Goal: Information Seeking & Learning: Learn about a topic

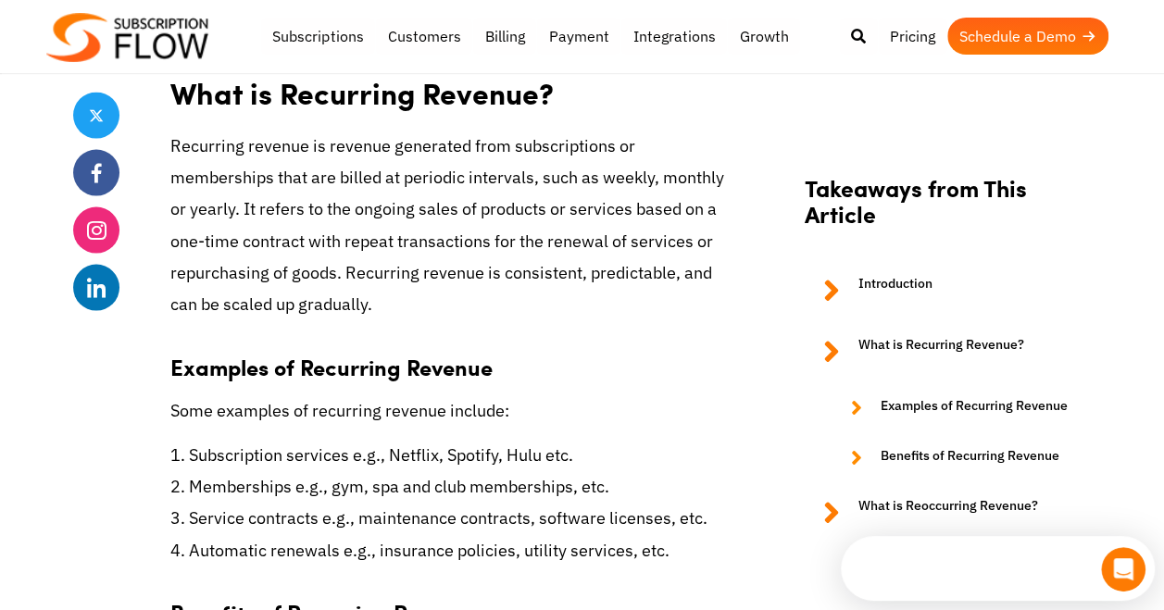
scroll to position [1760, 0]
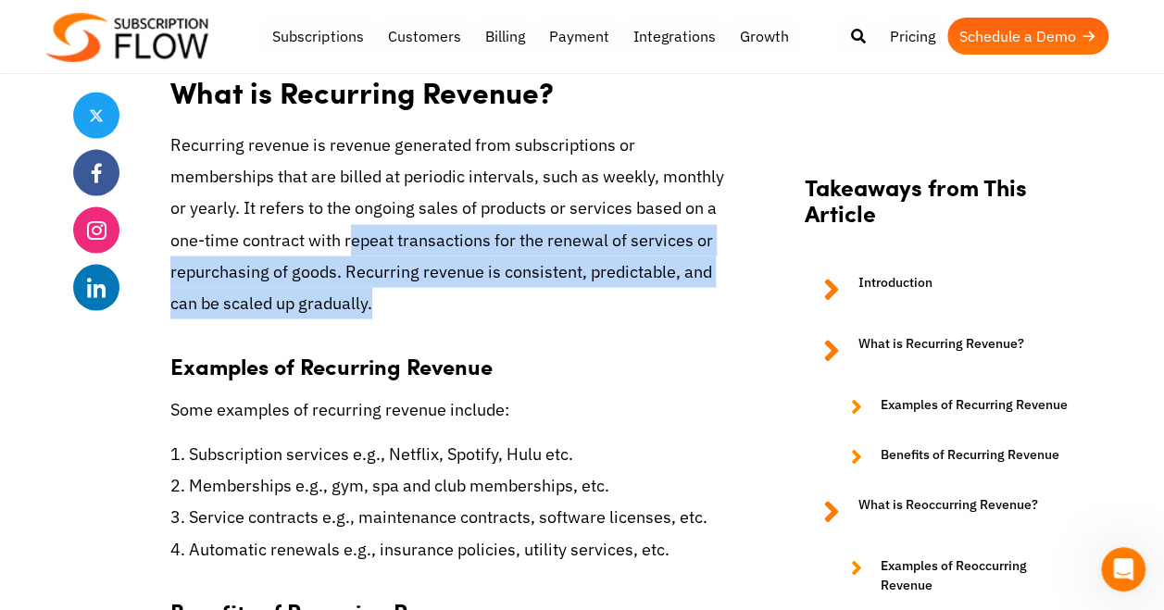
drag, startPoint x: 345, startPoint y: 256, endPoint x: 584, endPoint y: 298, distance: 242.8
click at [584, 298] on p "Recurring revenue is revenue generated from subscriptions or memberships that a…" at bounding box center [450, 225] width 560 height 190
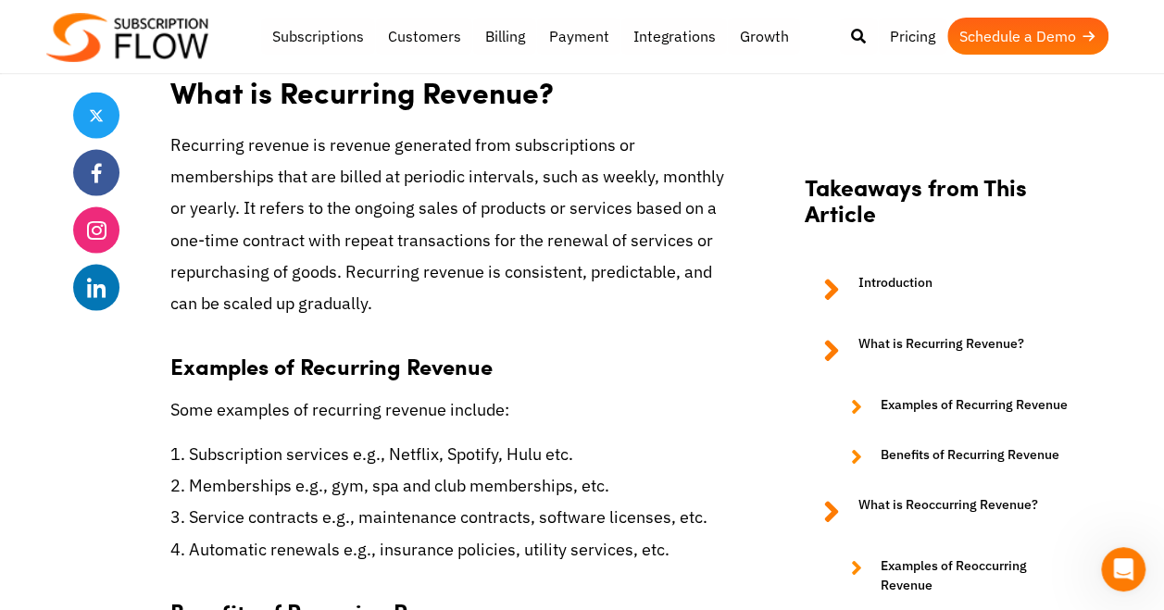
click at [339, 252] on p "Recurring revenue is revenue generated from subscriptions or memberships that a…" at bounding box center [450, 225] width 560 height 190
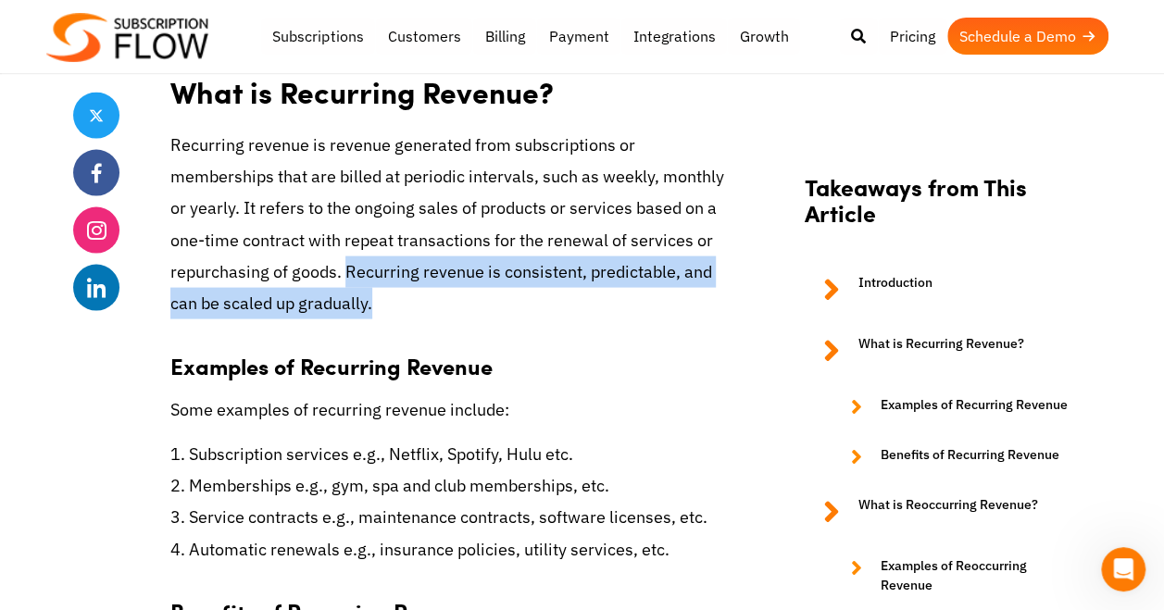
drag, startPoint x: 345, startPoint y: 266, endPoint x: 437, endPoint y: 309, distance: 102.4
click at [437, 309] on p "Recurring revenue is revenue generated from subscriptions or memberships that a…" at bounding box center [450, 225] width 560 height 190
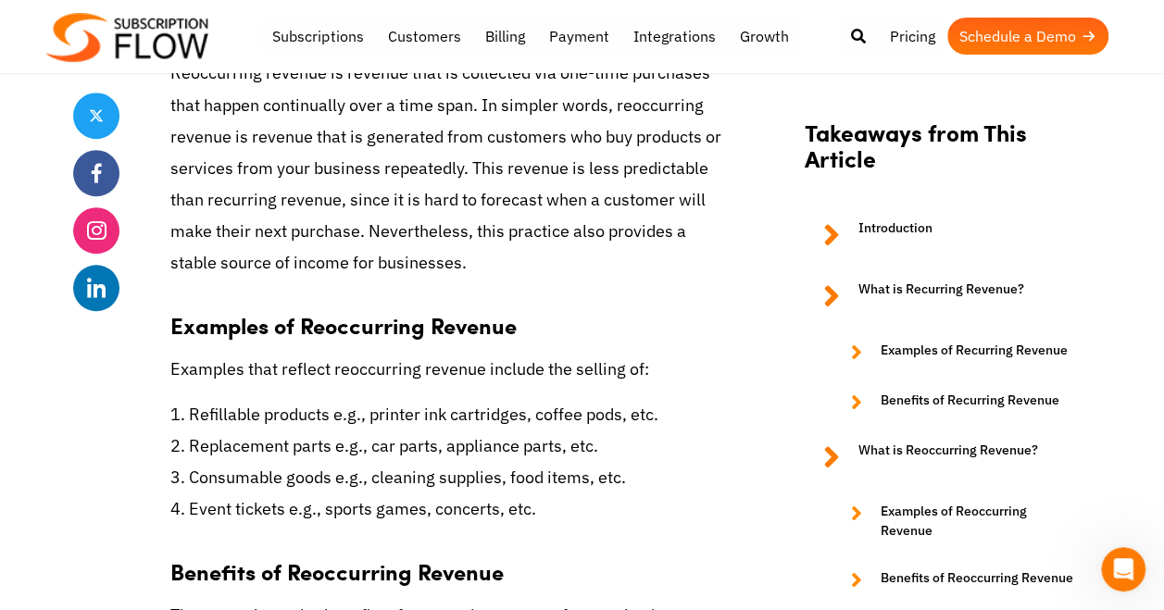
scroll to position [4076, 0]
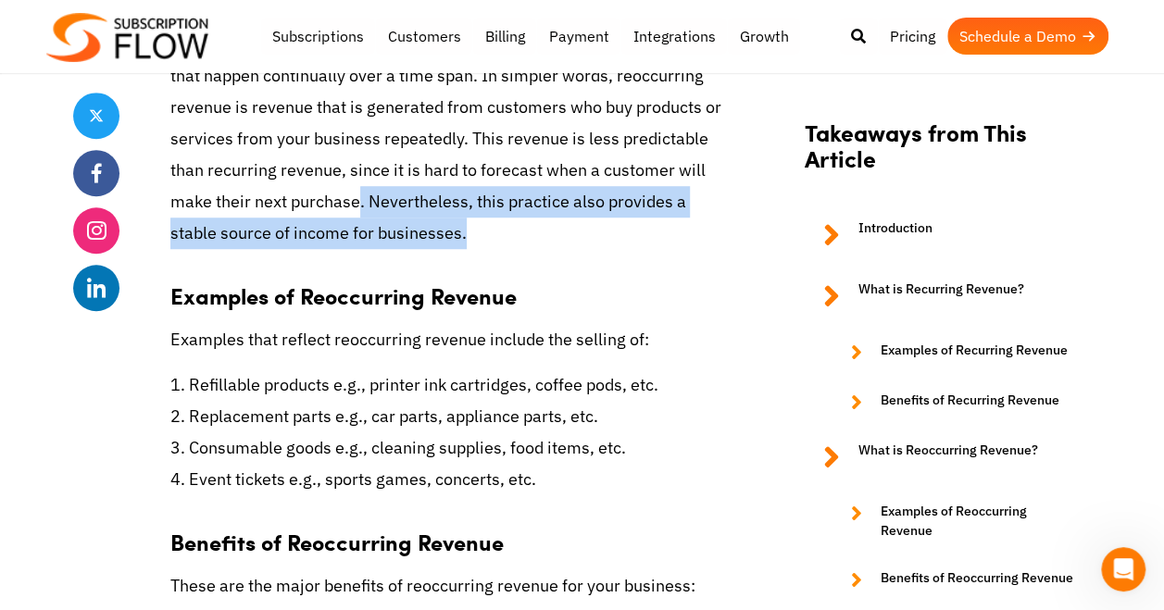
drag, startPoint x: 385, startPoint y: 195, endPoint x: 500, endPoint y: 224, distance: 118.4
click at [500, 224] on p "Reoccurring revenue is revenue that is collected via one-time purchases that ha…" at bounding box center [450, 138] width 560 height 221
click at [484, 228] on p "Reoccurring revenue is revenue that is collected via one-time purchases that ha…" at bounding box center [450, 138] width 560 height 221
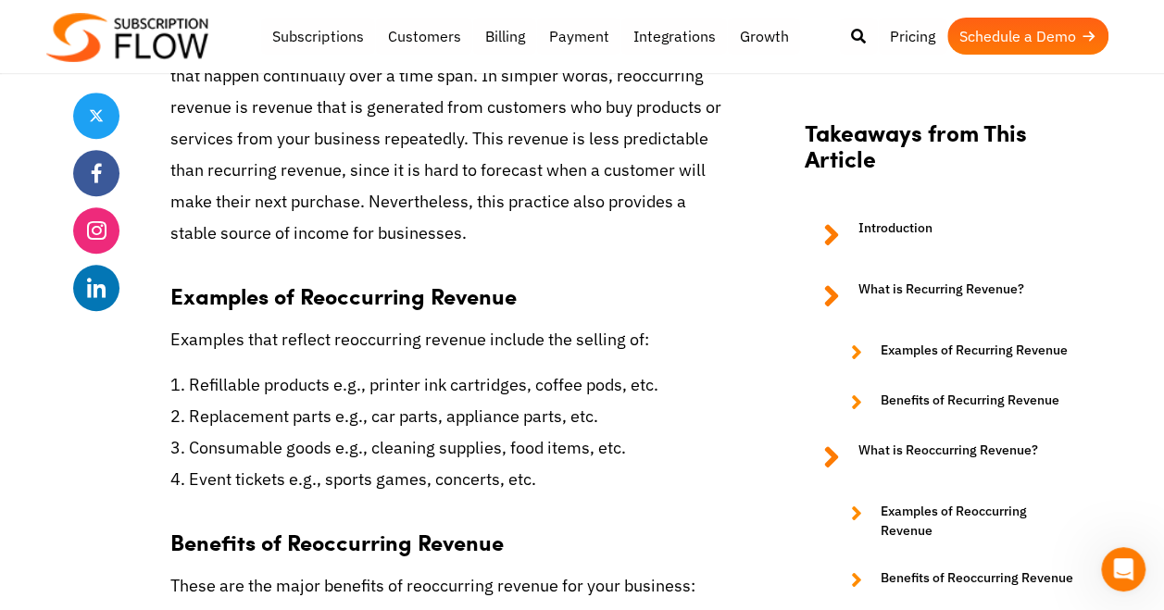
drag, startPoint x: 201, startPoint y: 302, endPoint x: 588, endPoint y: 485, distance: 428.5
drag, startPoint x: 588, startPoint y: 485, endPoint x: 473, endPoint y: 429, distance: 128.0
click at [482, 432] on p "1. Refillable products e.g., printer ink cartridges, coffee pods, etc. 2. Repla…" at bounding box center [450, 433] width 560 height 127
click at [385, 385] on p "1. Refillable products e.g., printer ink cartridges, coffee pods, etc. 2. Repla…" at bounding box center [450, 433] width 560 height 127
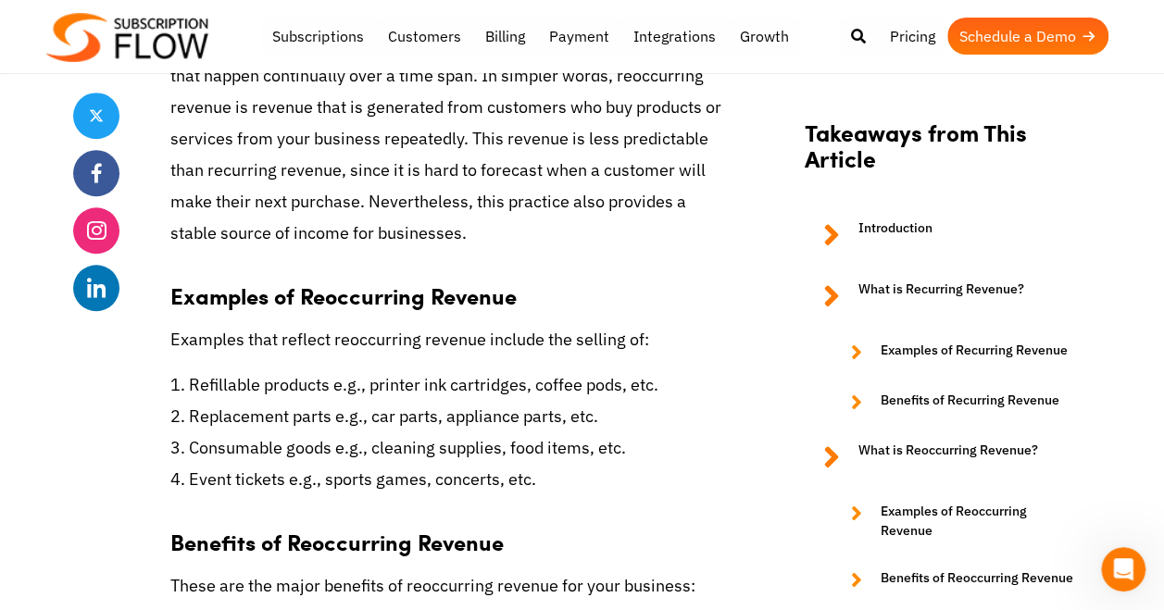
drag, startPoint x: 206, startPoint y: 413, endPoint x: 541, endPoint y: 482, distance: 342.3
click at [541, 482] on p "1. Refillable products e.g., printer ink cartridges, coffee pods, etc. 2. Repla…" at bounding box center [450, 433] width 560 height 127
click at [550, 486] on p "1. Refillable products e.g., printer ink cartridges, coffee pods, etc. 2. Repla…" at bounding box center [450, 433] width 560 height 127
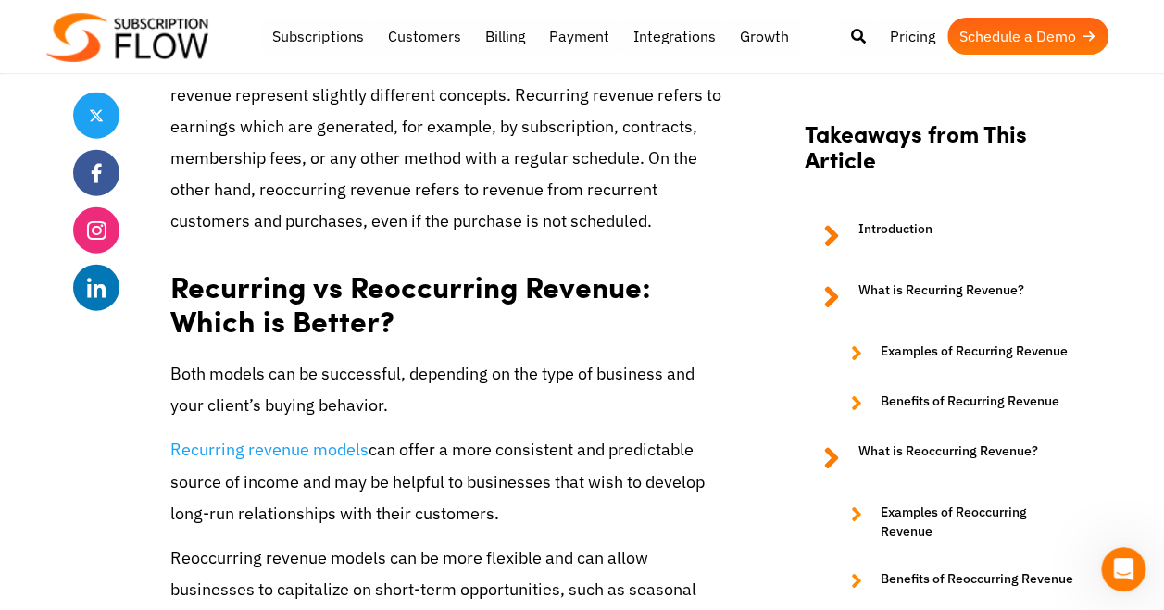
scroll to position [5836, 0]
